Goal: Information Seeking & Learning: Check status

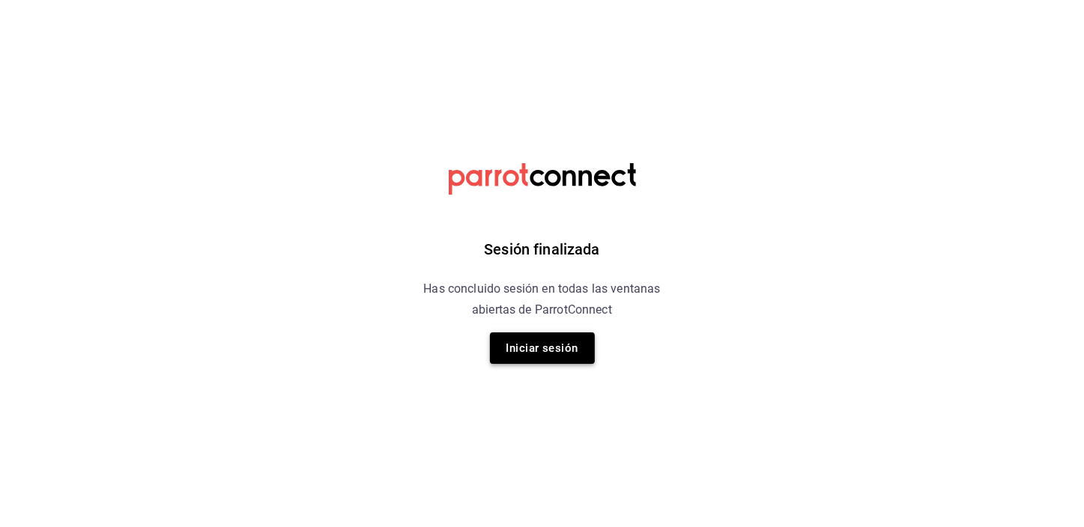
click at [539, 350] on button "Iniciar sesión" at bounding box center [542, 348] width 105 height 31
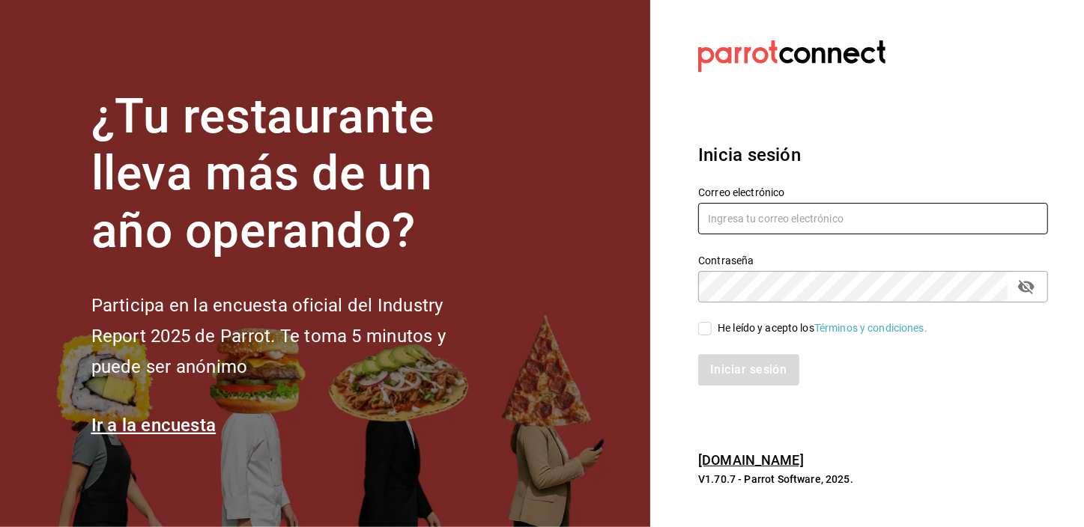
type input "josepalax90@gmail.com"
click at [702, 323] on input "He leído y acepto los Términos y condiciones." at bounding box center [704, 328] width 13 height 13
checkbox input "true"
click at [712, 374] on button "Iniciar sesión" at bounding box center [749, 369] width 102 height 31
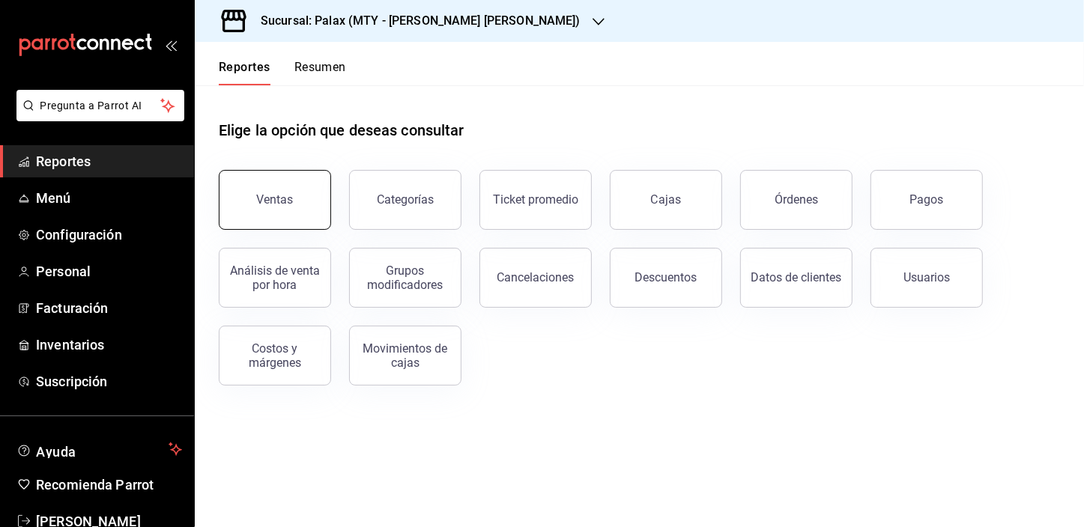
click at [268, 203] on div "Ventas" at bounding box center [275, 200] width 37 height 14
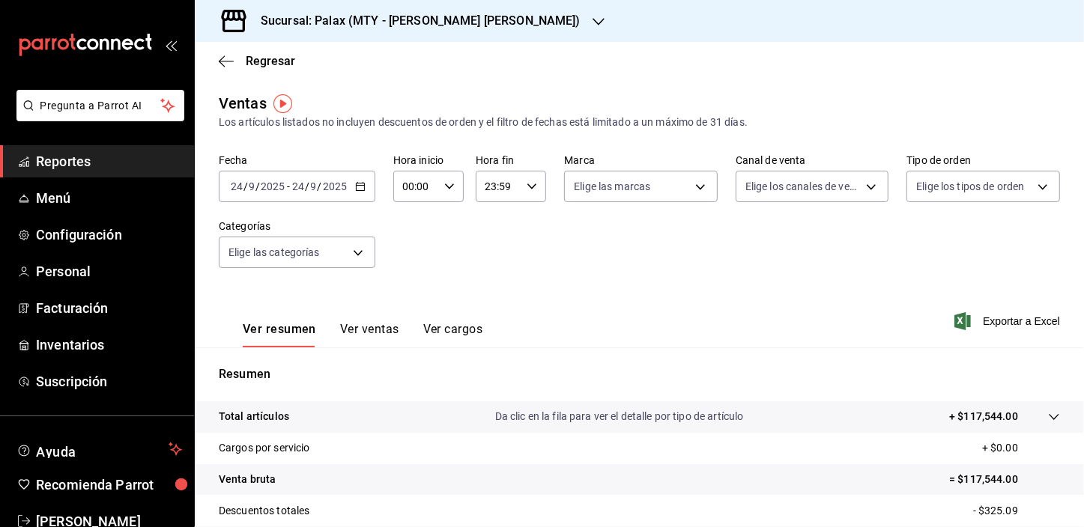
click at [408, 192] on input "00:00" at bounding box center [415, 187] width 45 height 30
click at [409, 220] on span "15" at bounding box center [409, 220] width 11 height 12
type input "15:00"
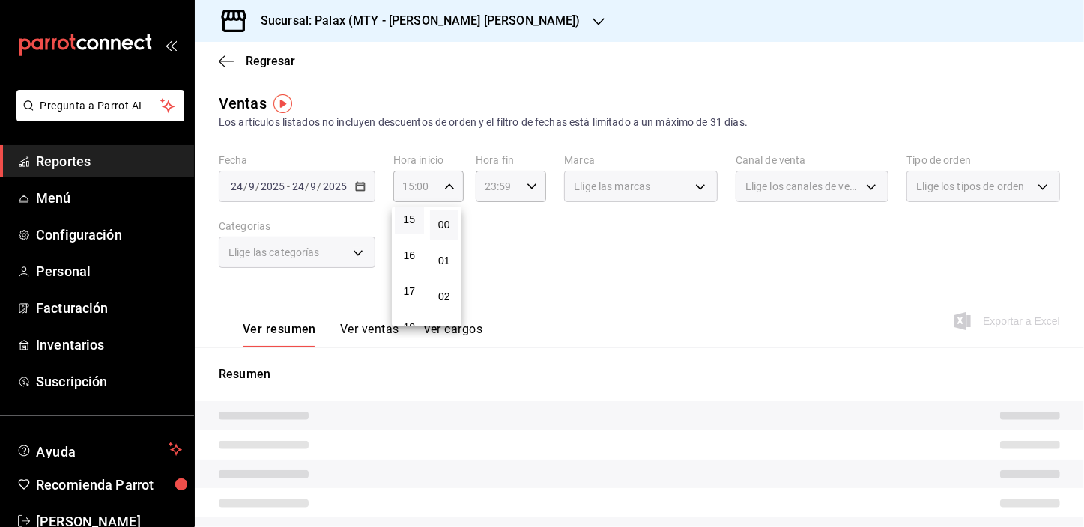
click at [321, 253] on div at bounding box center [542, 263] width 1084 height 527
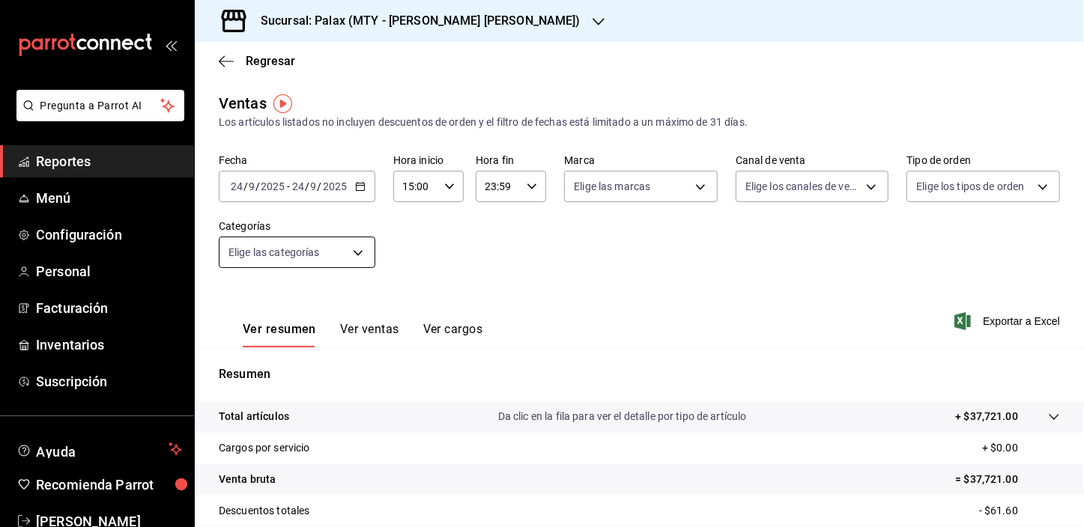
click at [359, 251] on body "Pregunta a Parrot AI Reportes Menú Configuración Personal Facturación Inventari…" at bounding box center [542, 263] width 1084 height 527
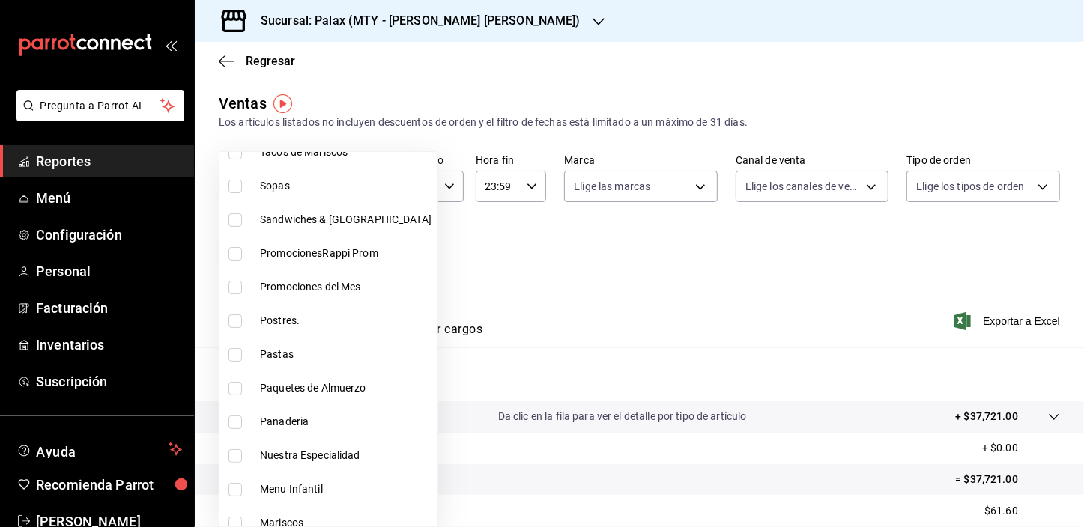
scroll to position [340, 0]
click at [232, 283] on input "checkbox" at bounding box center [235, 285] width 13 height 13
checkbox input "true"
type input "1ceab72d-41dd-42cd-99a7-d415d46efd3f"
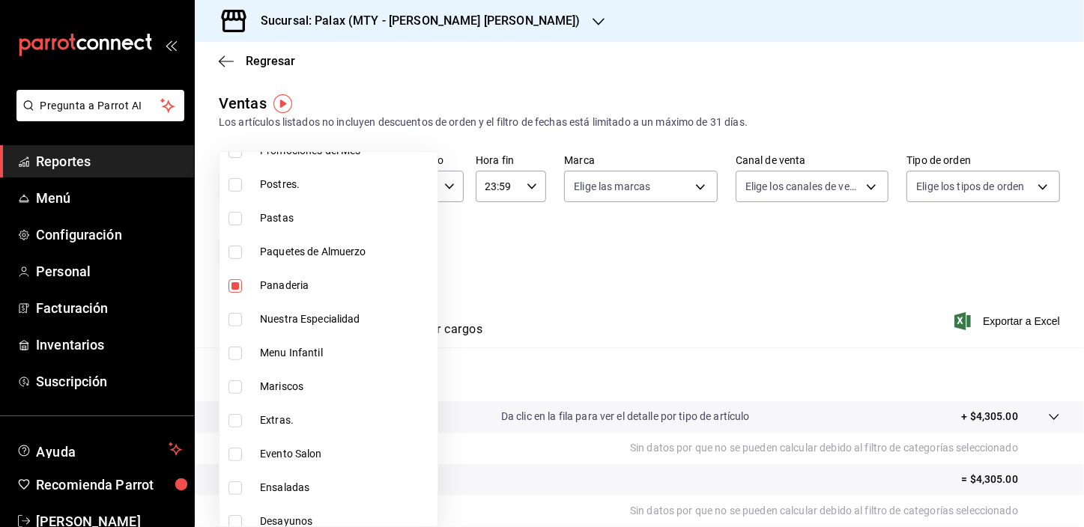
click at [476, 290] on div at bounding box center [542, 263] width 1084 height 527
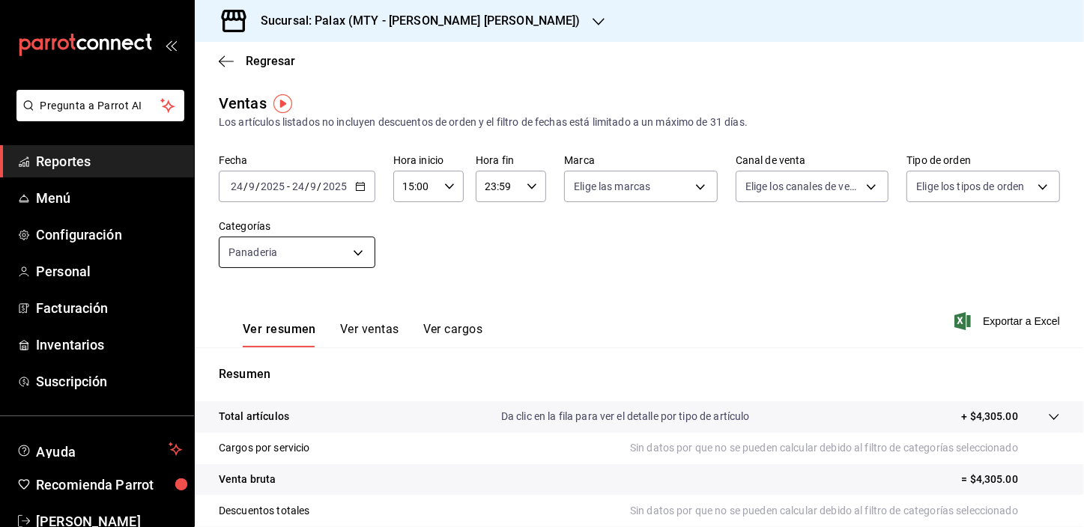
click at [285, 261] on body "Pregunta a Parrot AI Reportes Menú Configuración Personal Facturación Inventari…" at bounding box center [542, 263] width 1084 height 527
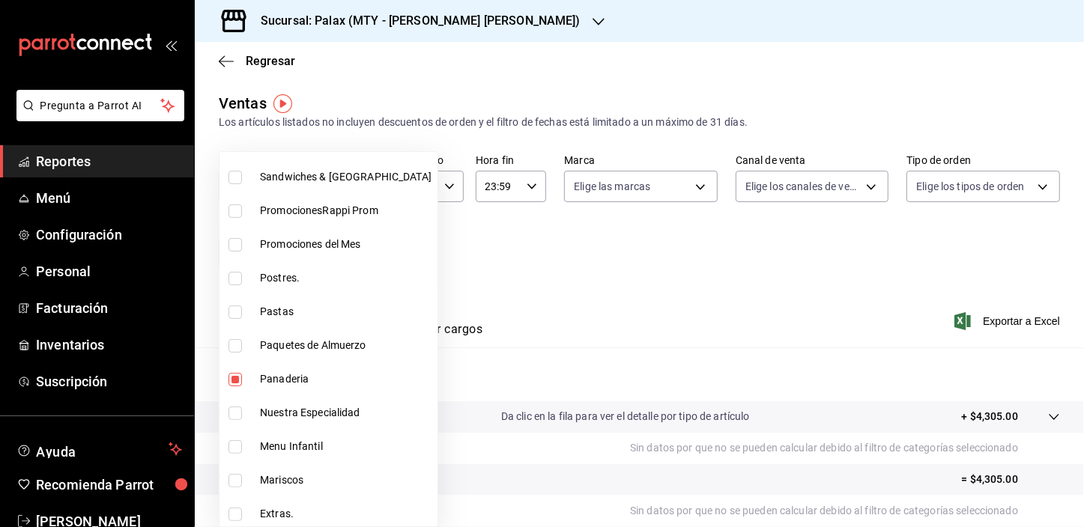
scroll to position [272, 0]
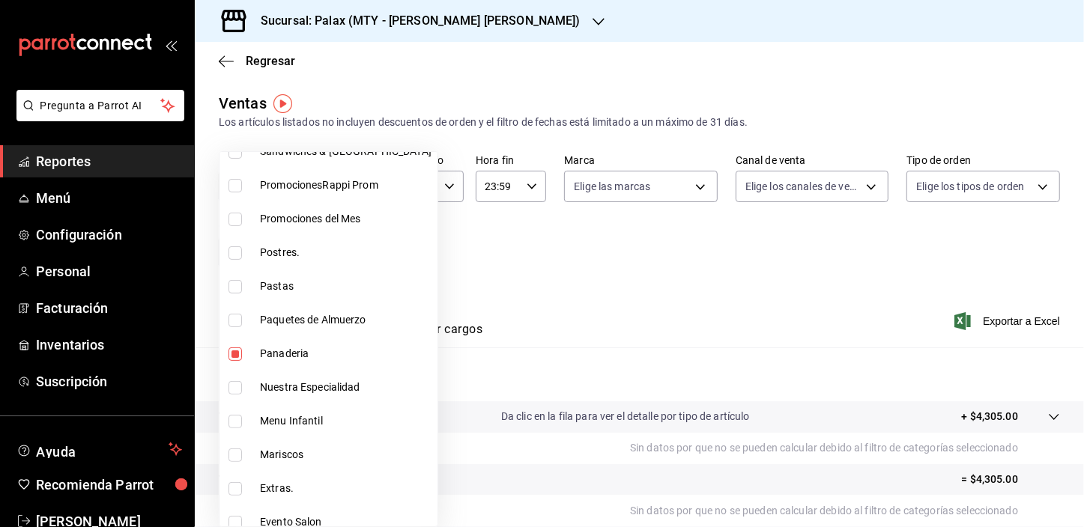
click at [581, 259] on div at bounding box center [542, 263] width 1084 height 527
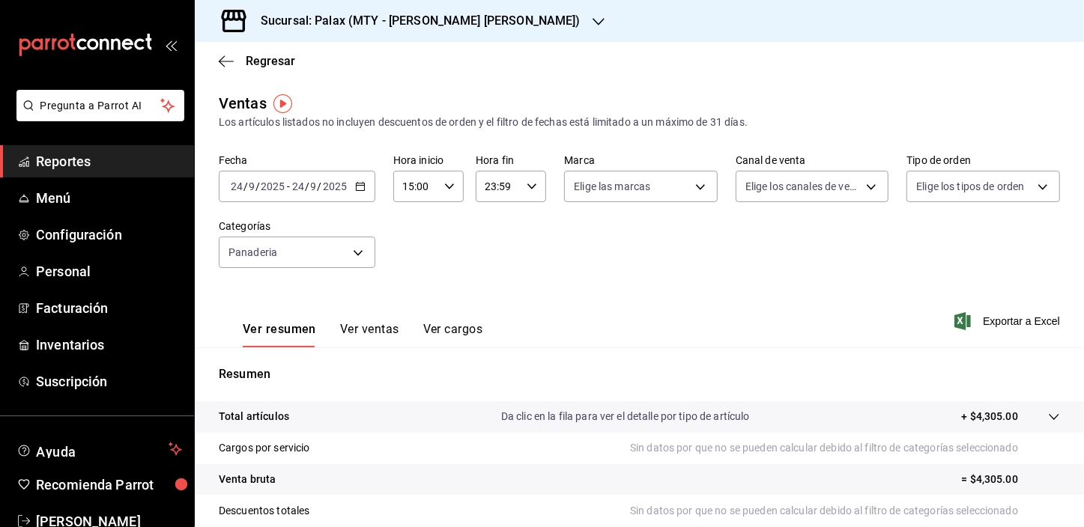
click at [373, 327] on button "Ver ventas" at bounding box center [369, 334] width 59 height 25
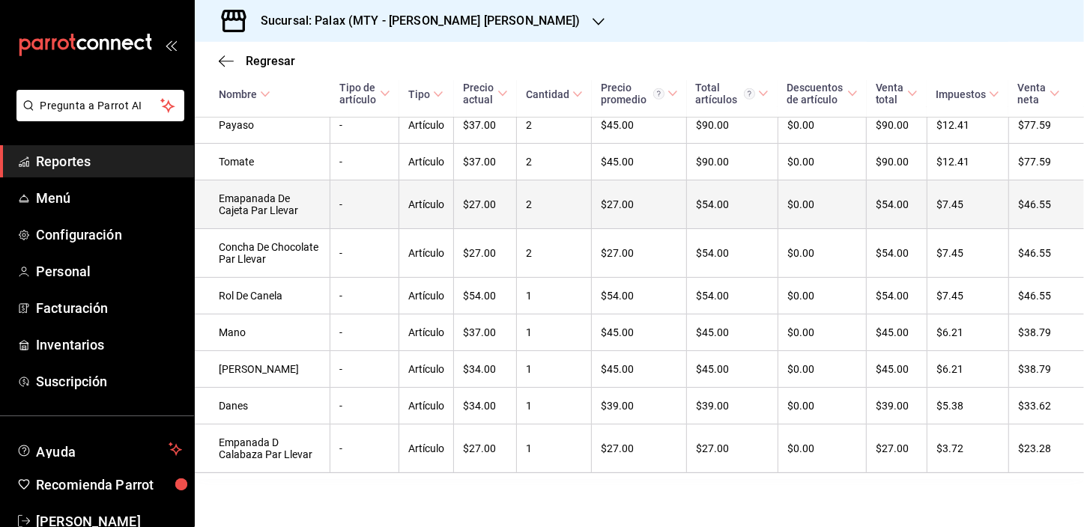
scroll to position [740, 0]
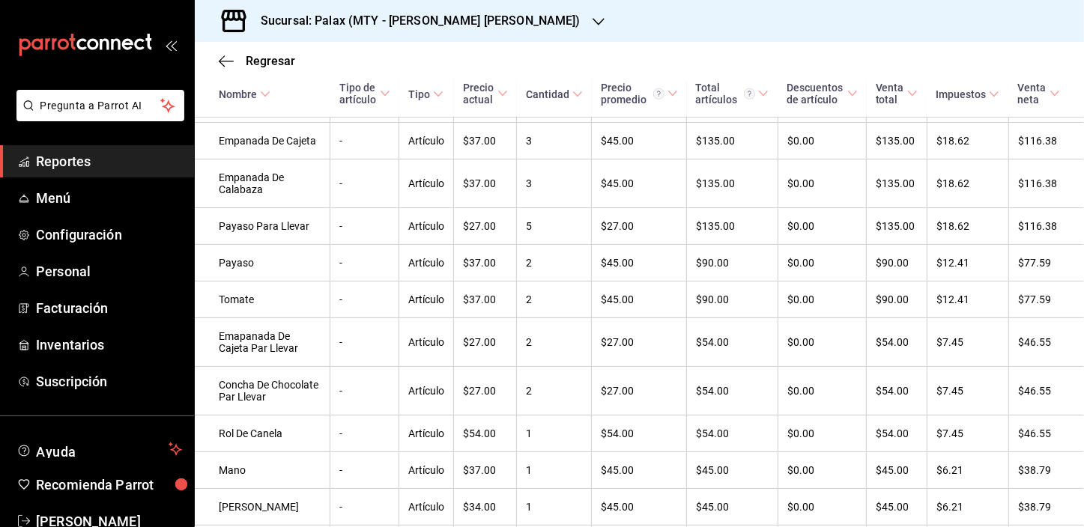
click at [593, 22] on icon "button" at bounding box center [599, 22] width 12 height 12
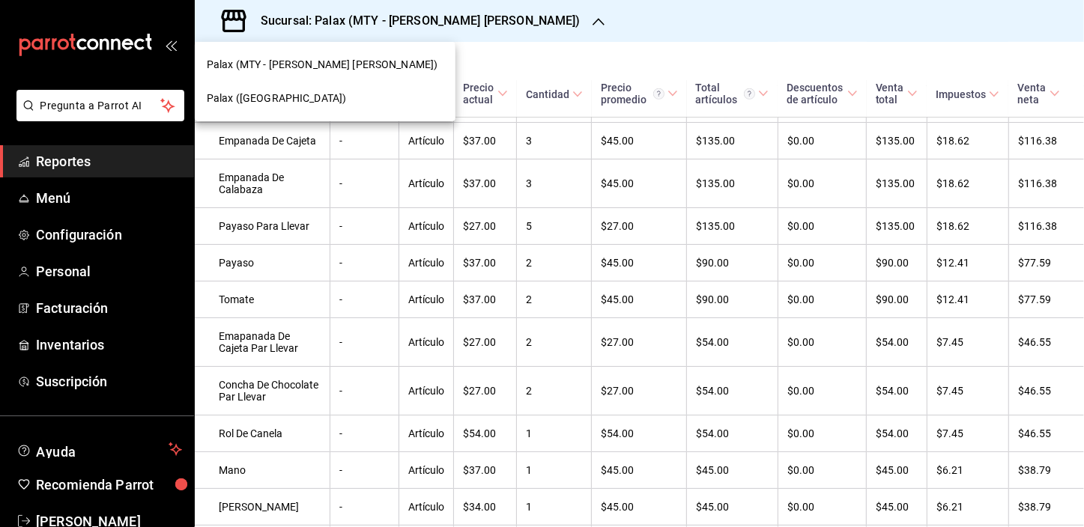
click at [322, 93] on div "Palax (Guadalupe)" at bounding box center [325, 99] width 237 height 16
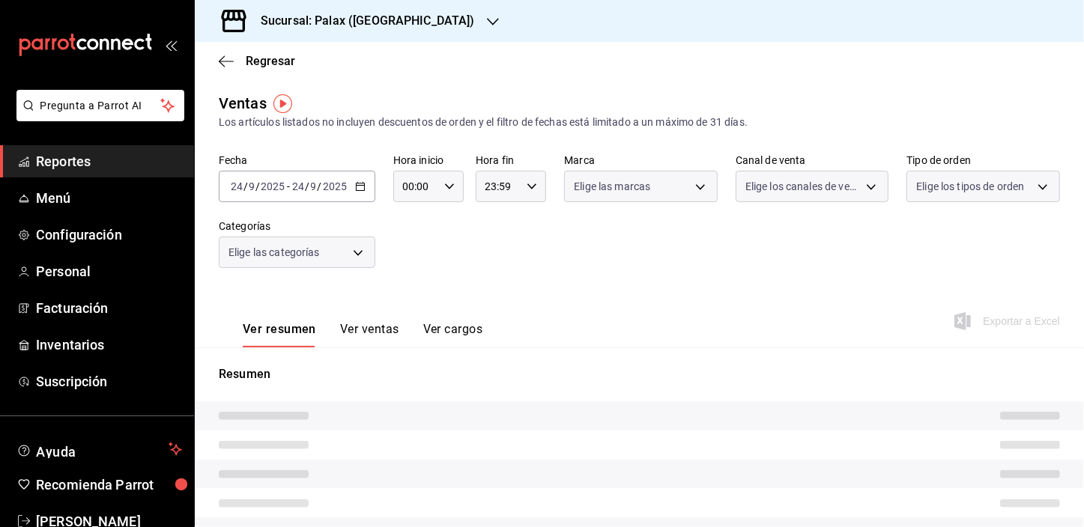
click at [363, 252] on body "Pregunta a Parrot AI Reportes Menú Configuración Personal Facturación Inventari…" at bounding box center [542, 263] width 1084 height 527
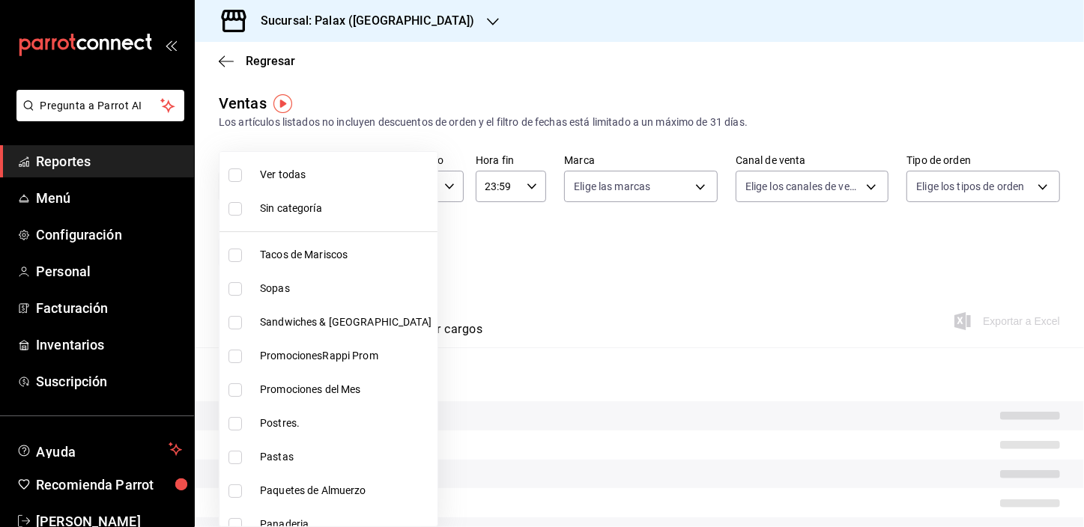
type input "15:00"
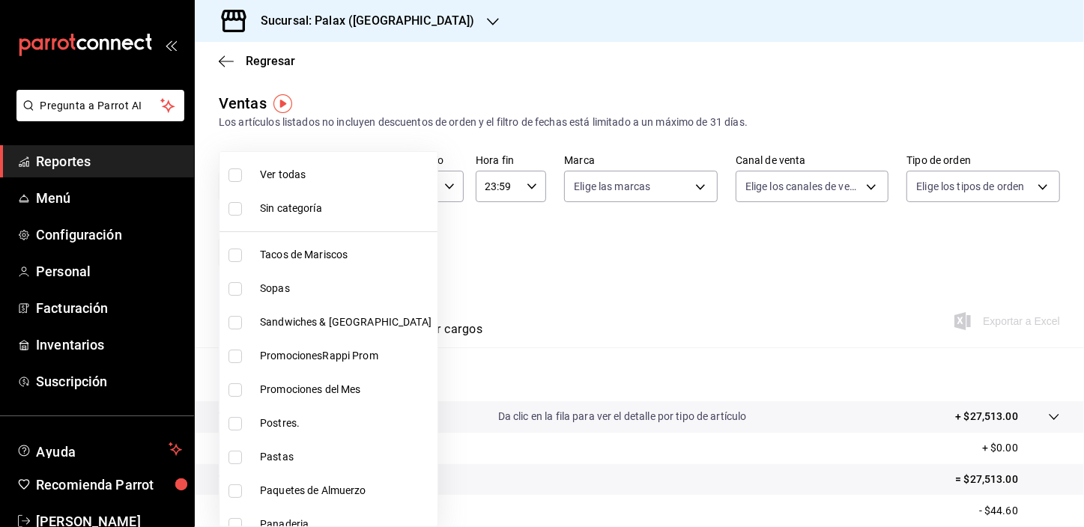
scroll to position [136, 0]
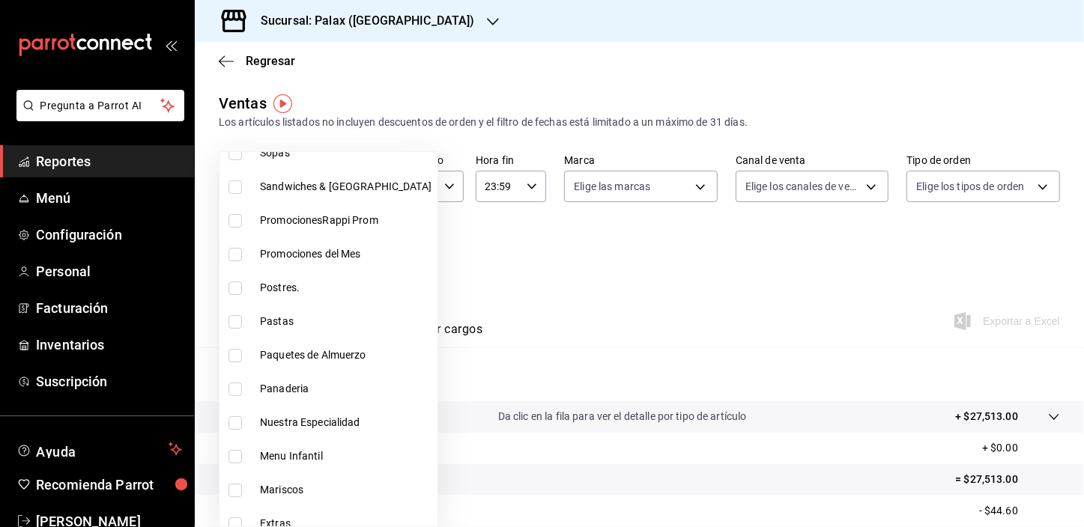
click at [235, 388] on input "checkbox" at bounding box center [235, 389] width 13 height 13
checkbox input "true"
type input "90d14028-a2c9-4fb8-b762-41d9ea373592"
click at [527, 288] on div at bounding box center [542, 263] width 1084 height 527
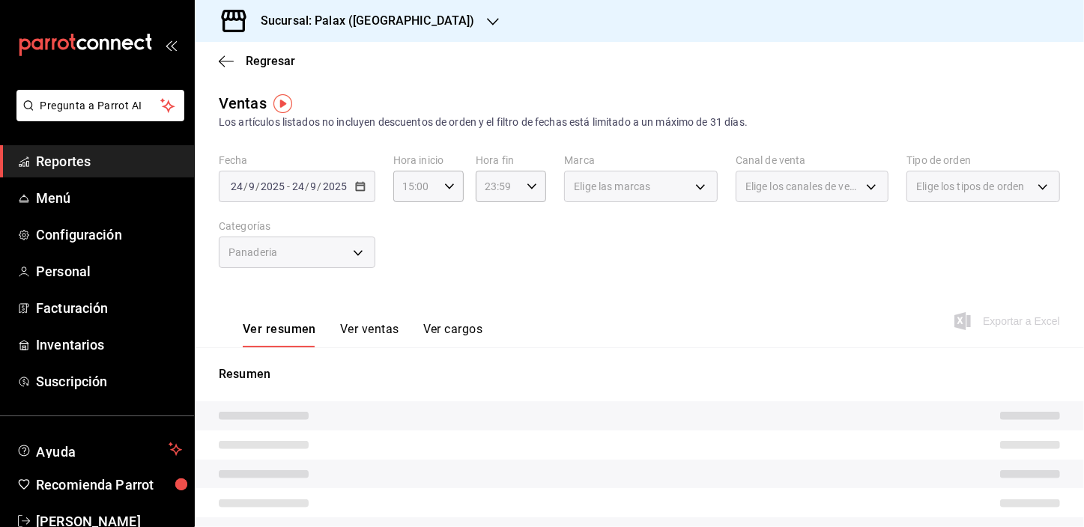
click at [372, 336] on button "Ver ventas" at bounding box center [369, 334] width 59 height 25
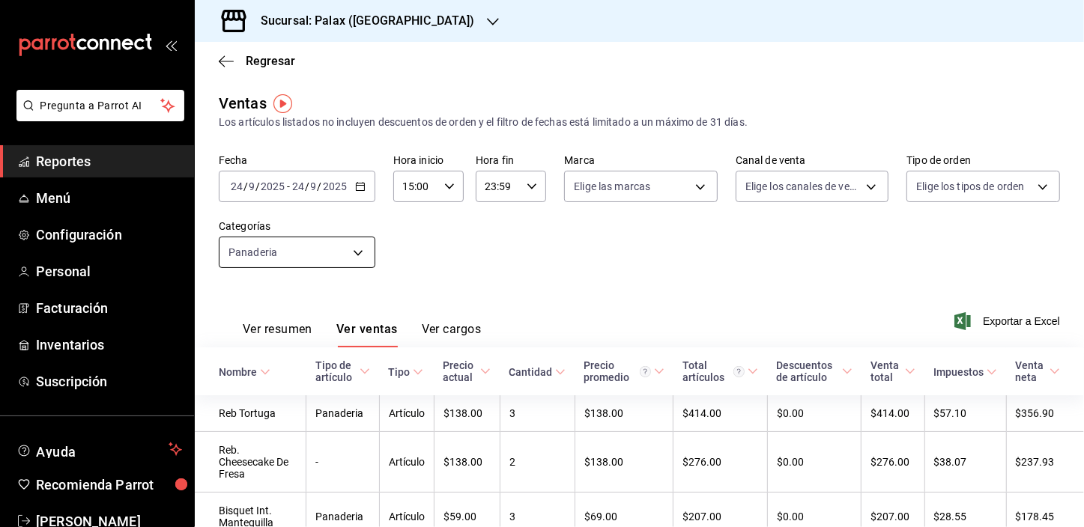
click at [282, 262] on body "Pregunta a Parrot AI Reportes Menú Configuración Personal Facturación Inventari…" at bounding box center [542, 263] width 1084 height 527
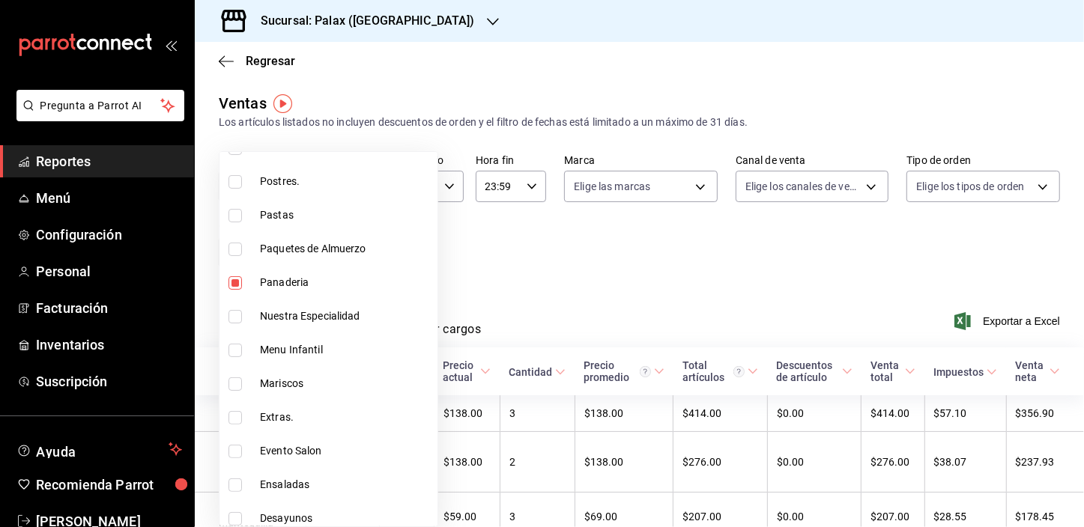
scroll to position [272, 0]
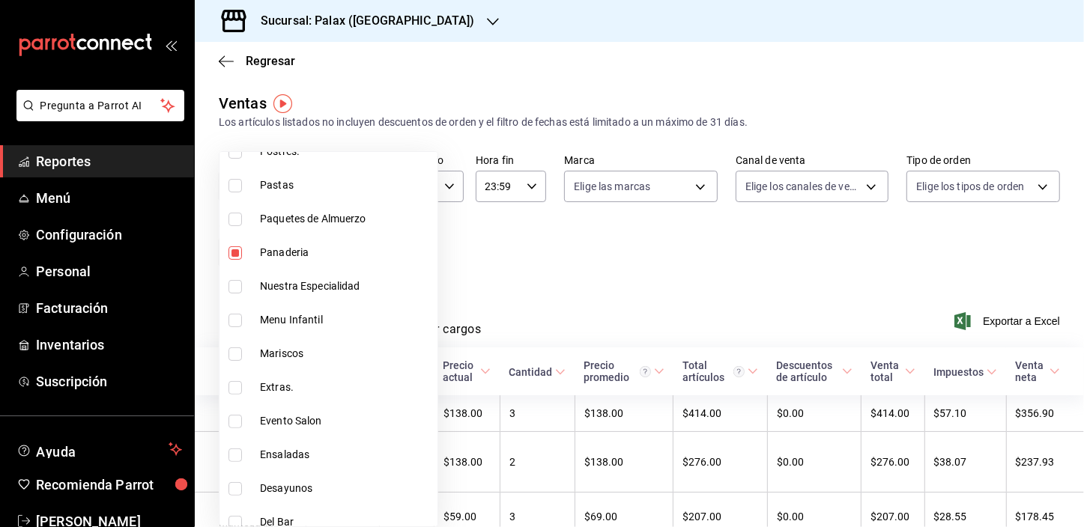
click at [235, 253] on input "checkbox" at bounding box center [235, 253] width 13 height 13
checkbox input "false"
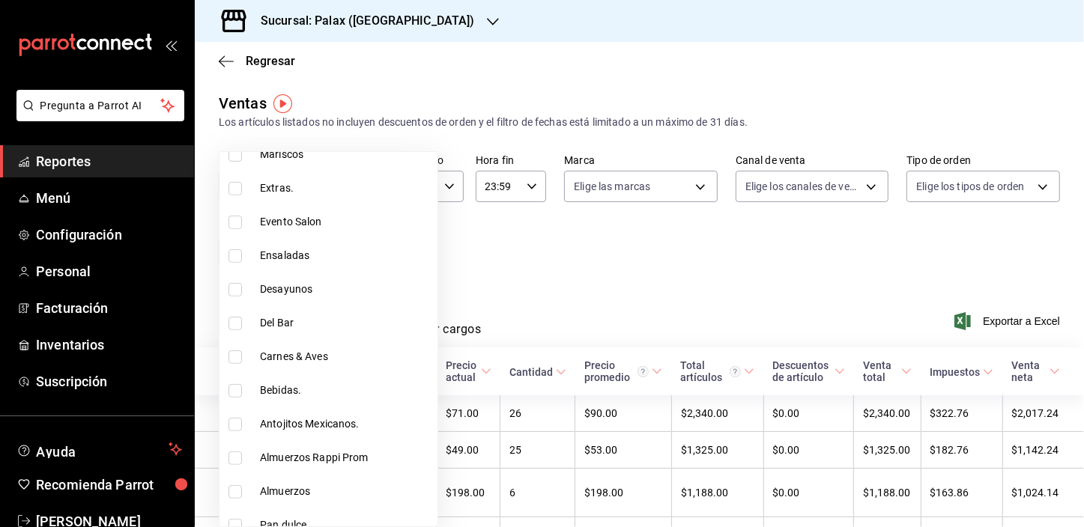
scroll to position [477, 0]
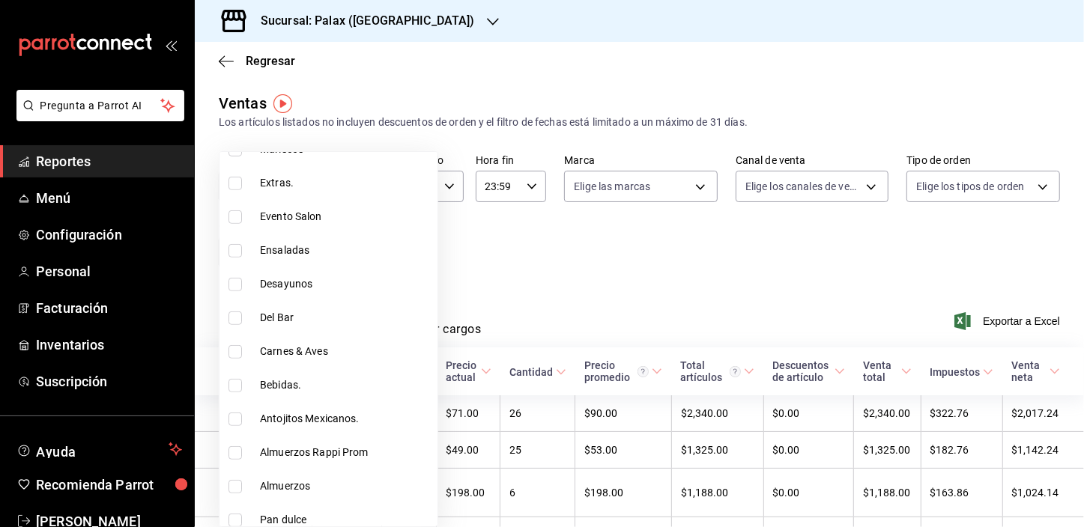
click at [234, 387] on input "checkbox" at bounding box center [235, 385] width 13 height 13
checkbox input "true"
click at [529, 291] on div at bounding box center [542, 263] width 1084 height 527
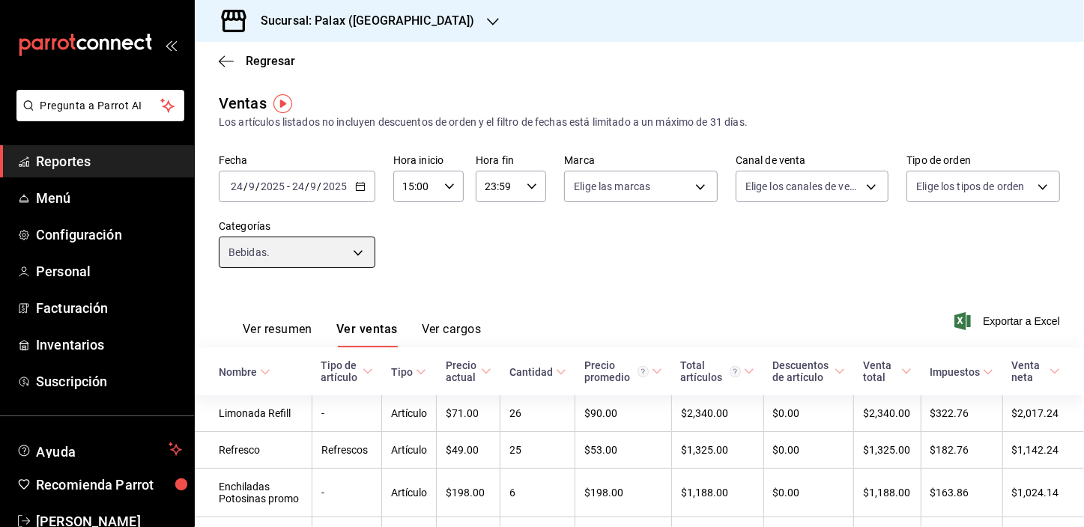
type input "4b82141e-e12f-4992-9202-ab169af21a46"
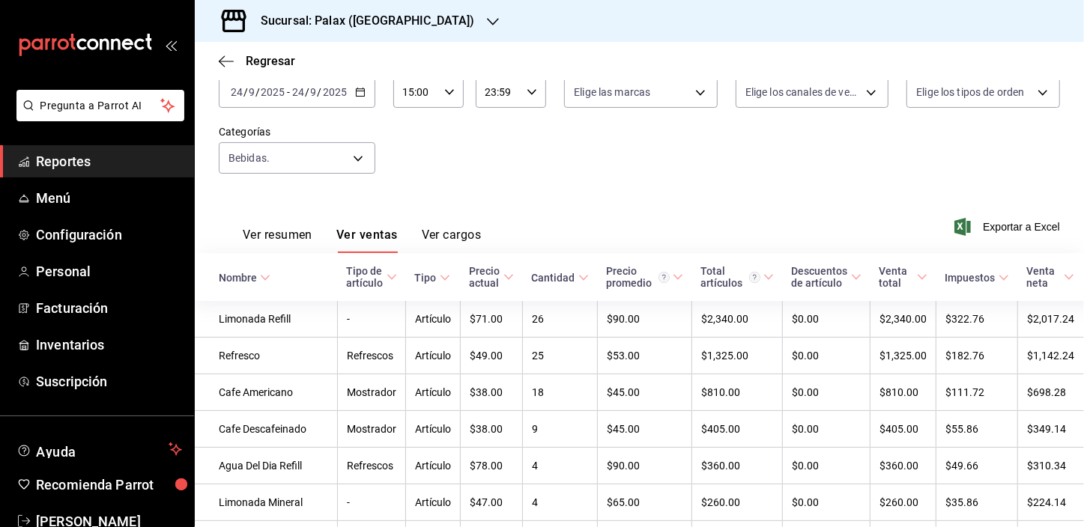
scroll to position [80, 0]
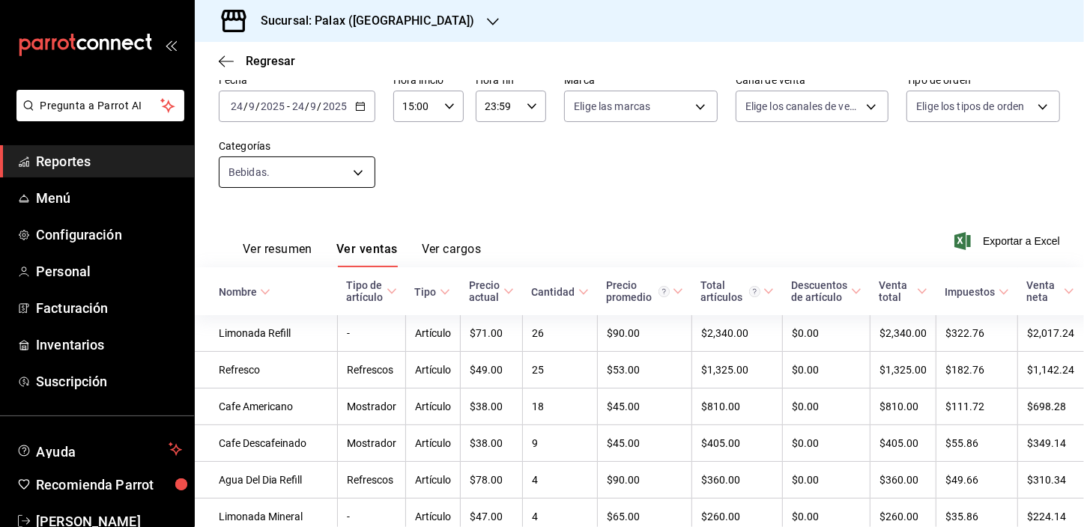
click at [354, 177] on body "Pregunta a Parrot AI Reportes Menú Configuración Personal Facturación Inventari…" at bounding box center [542, 263] width 1084 height 527
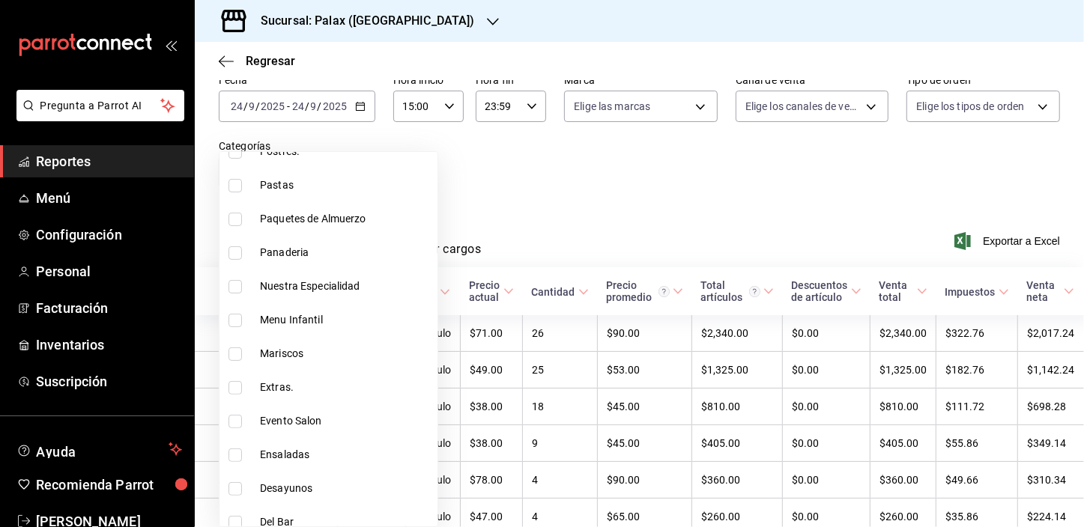
scroll to position [408, 0]
click at [238, 383] on input "checkbox" at bounding box center [235, 386] width 13 height 13
checkbox input "true"
type input "4b82141e-e12f-4992-9202-ab169af21a46,e5fa14e2-c7bb-4afd-b0cf-6d1a2447c4a1"
click at [236, 452] on input "checkbox" at bounding box center [235, 453] width 13 height 13
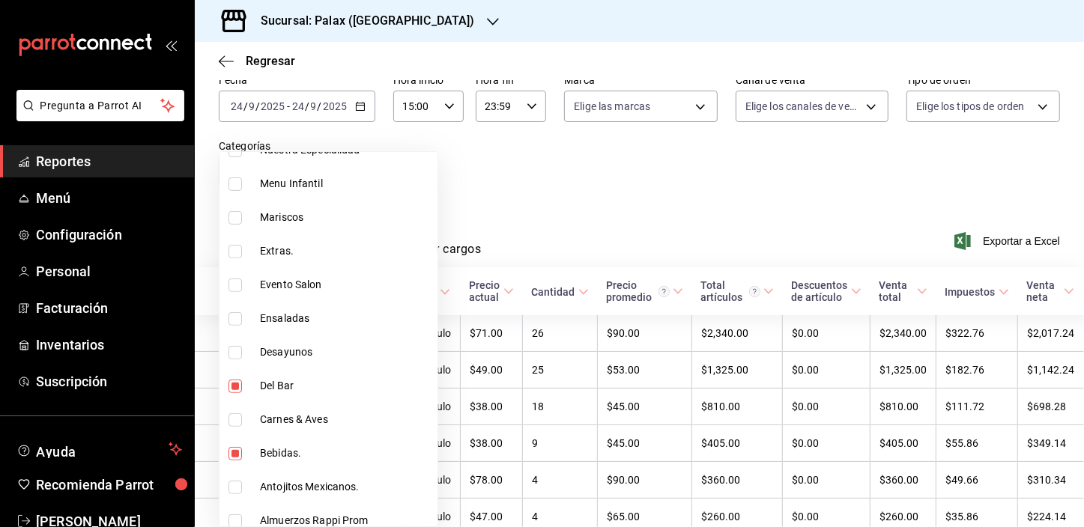
checkbox input "false"
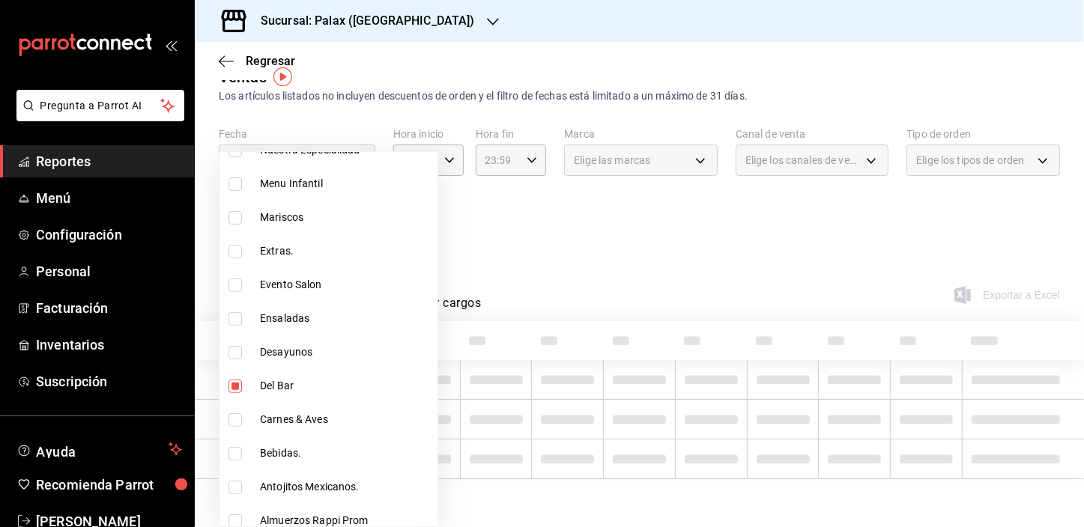
type input "e5fa14e2-c7bb-4afd-b0cf-6d1a2447c4a1"
click at [546, 238] on div at bounding box center [542, 263] width 1084 height 527
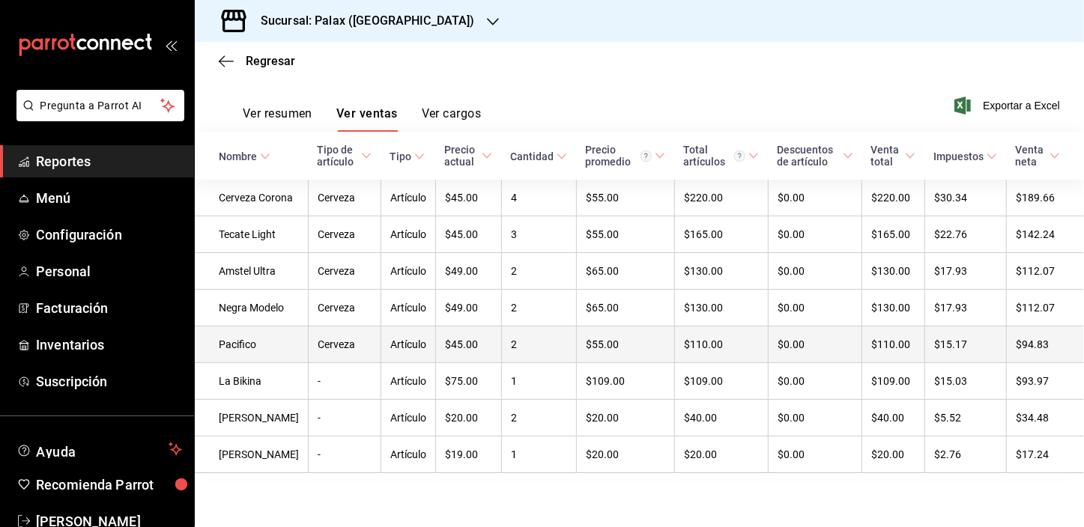
scroll to position [285, 0]
